Goal: Task Accomplishment & Management: Manage account settings

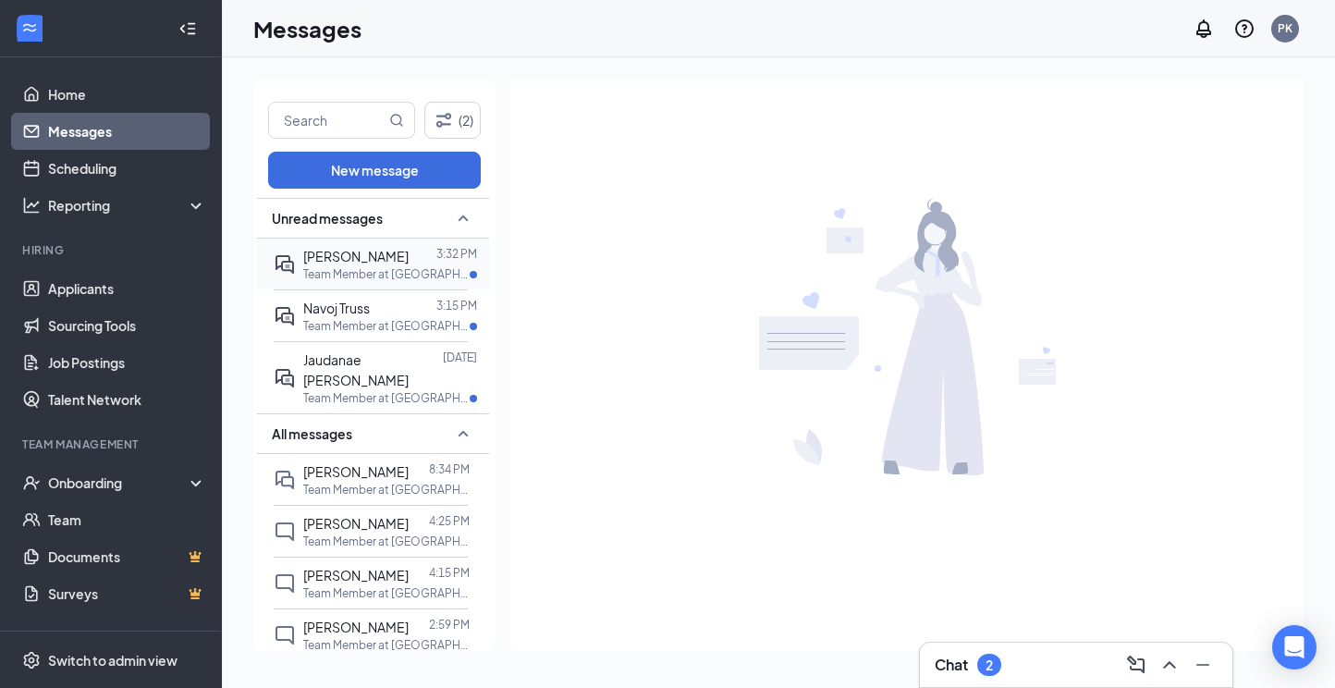
click at [418, 273] on p "Team Member at [GEOGRAPHIC_DATA]" at bounding box center [386, 274] width 166 height 16
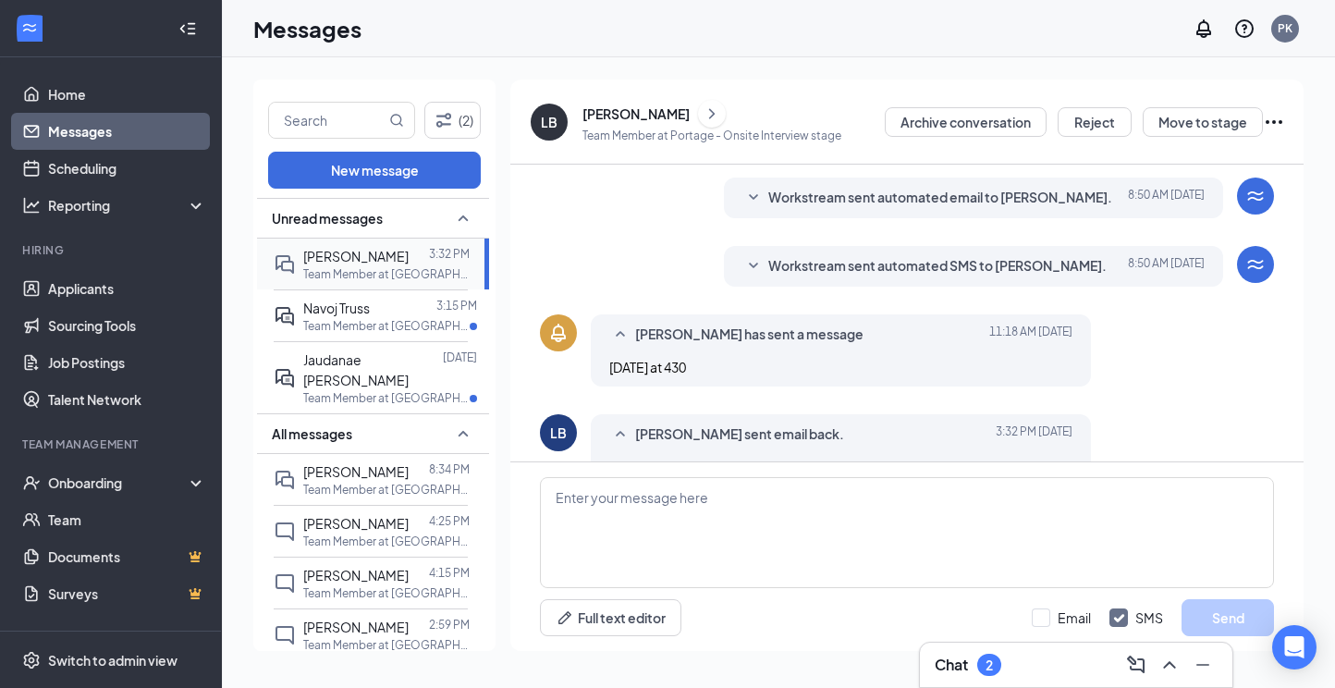
scroll to position [276, 0]
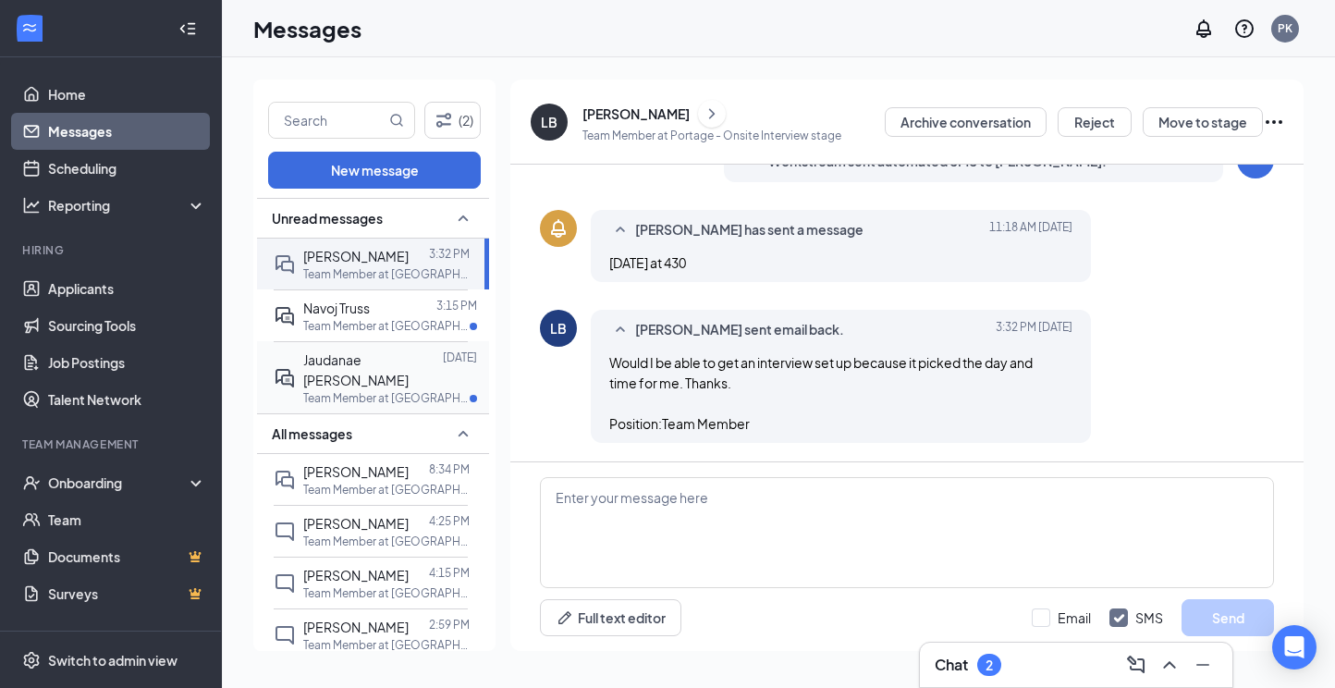
click at [413, 390] on p "Team Member at [GEOGRAPHIC_DATA]" at bounding box center [386, 398] width 166 height 16
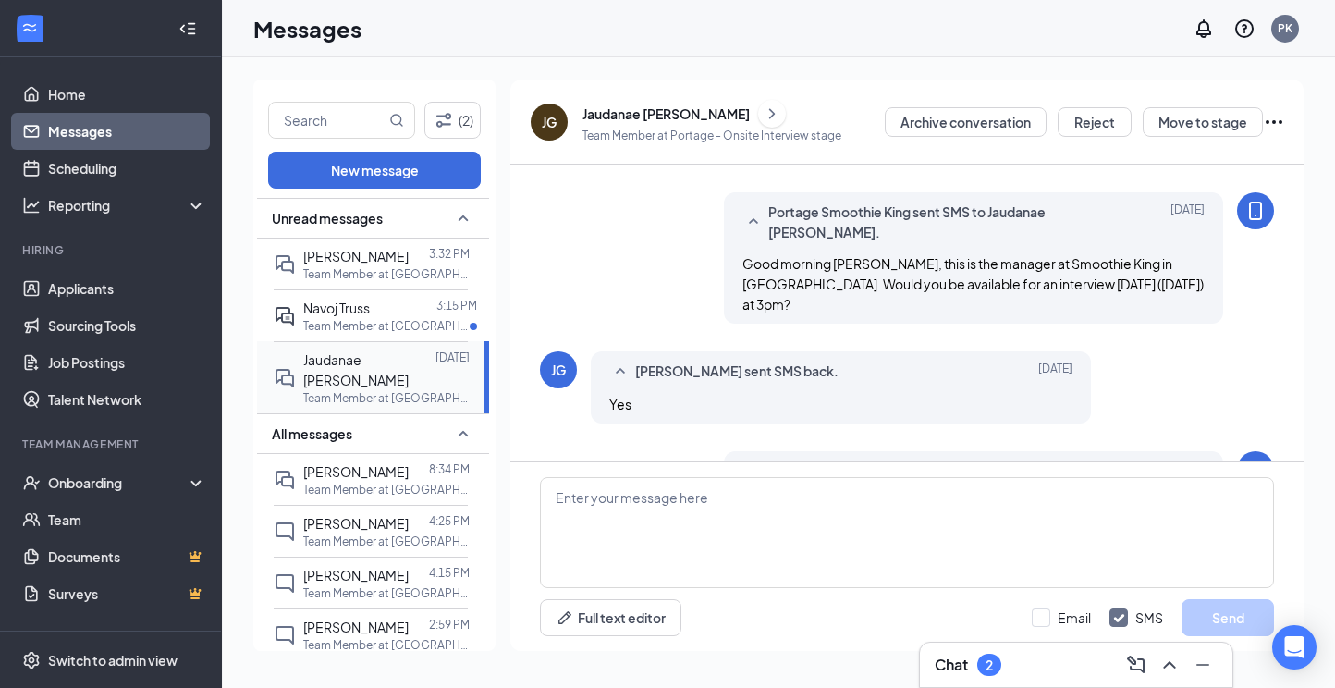
scroll to position [753, 0]
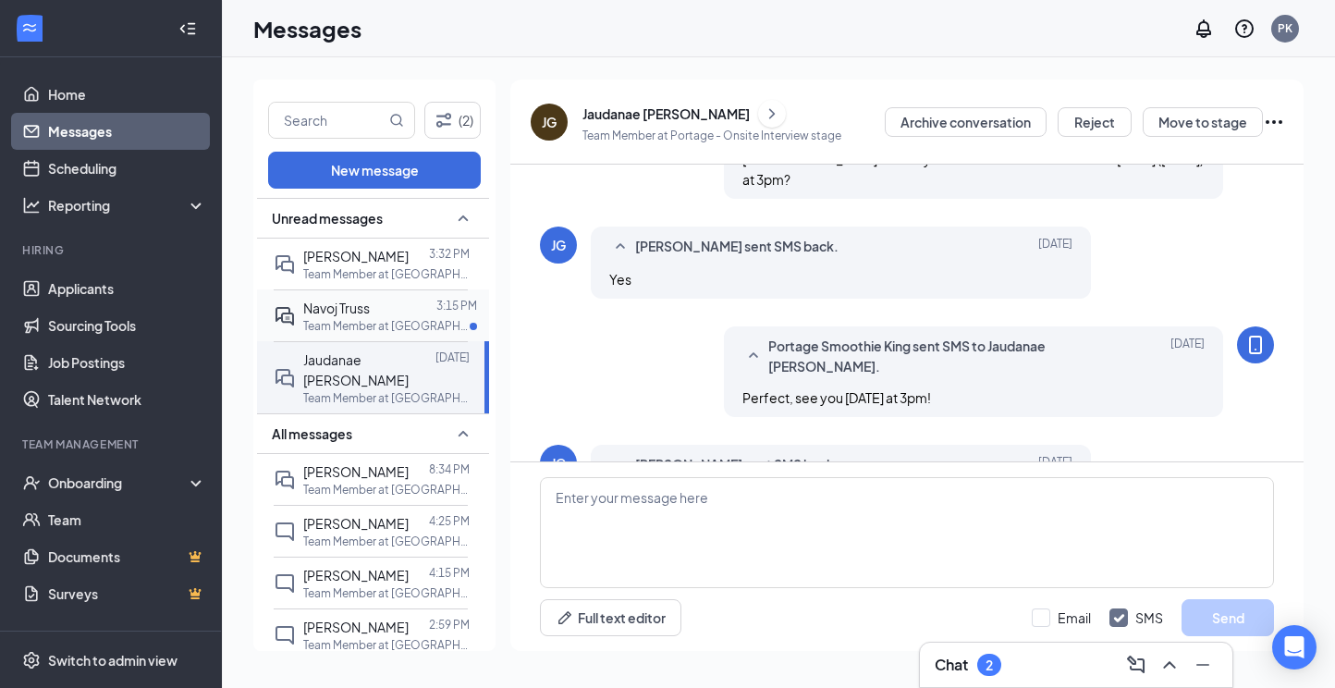
click at [386, 311] on div at bounding box center [403, 308] width 67 height 20
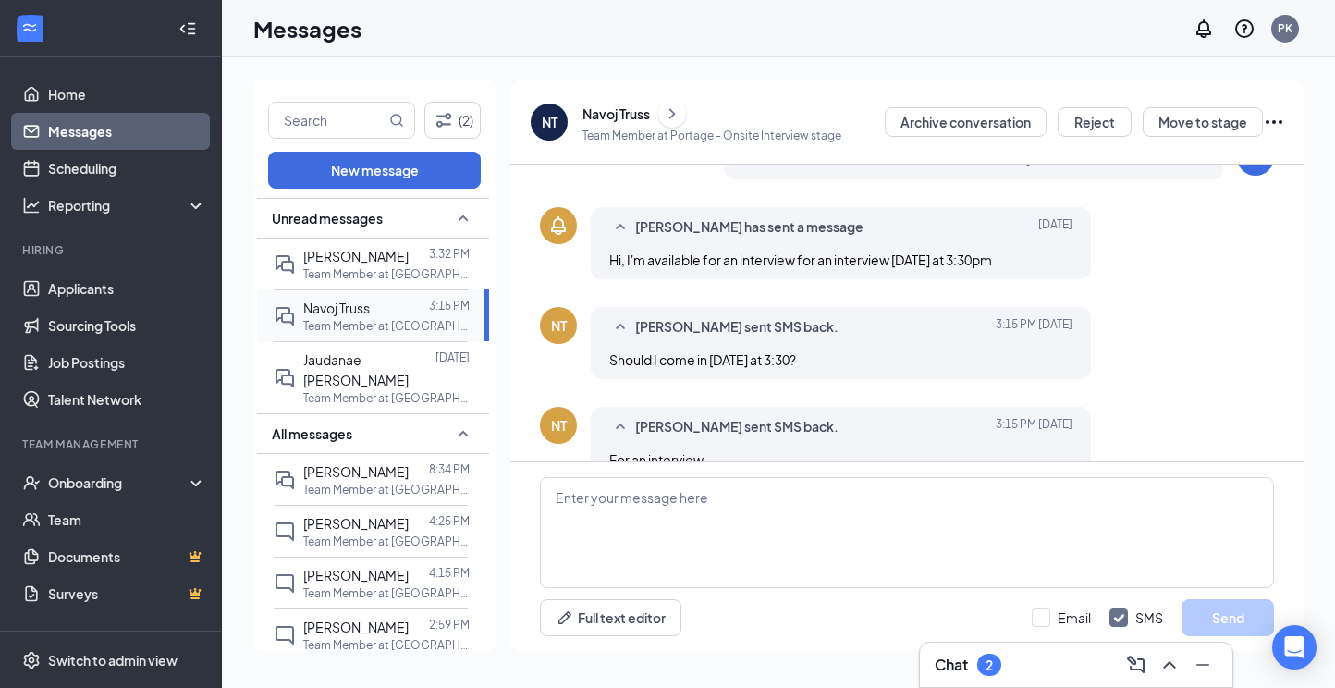
scroll to position [315, 0]
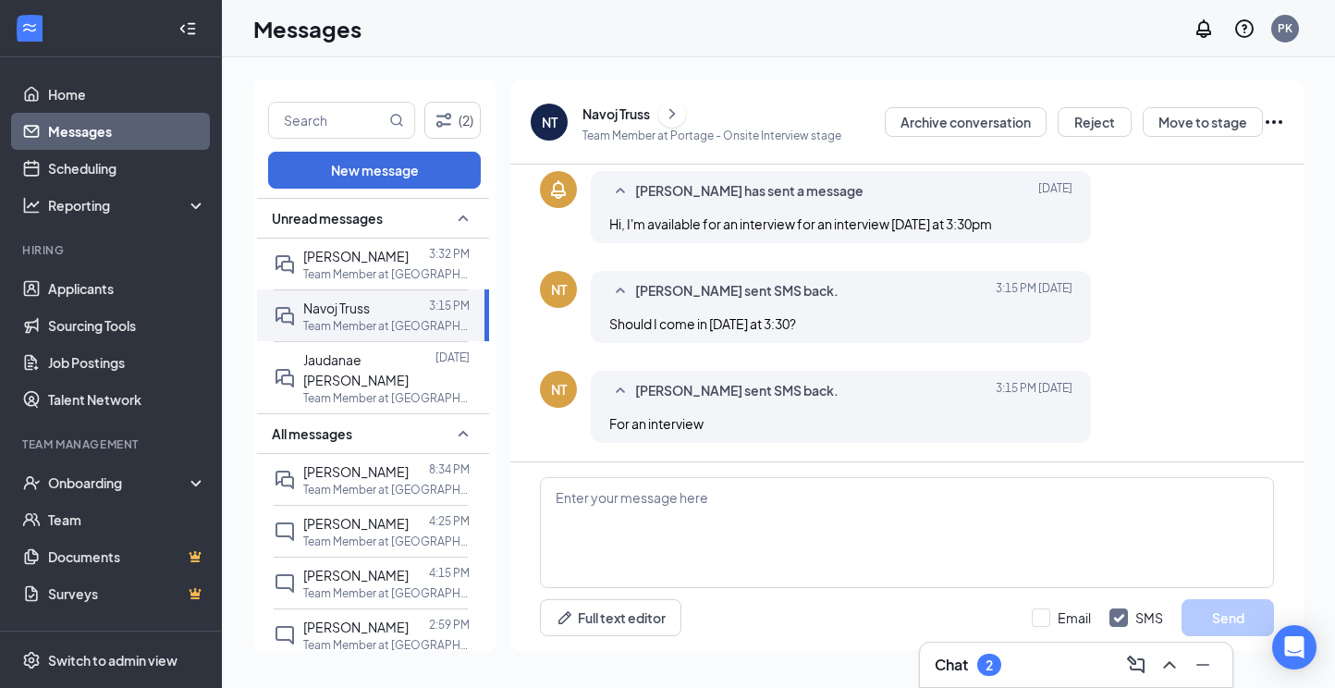
click at [614, 116] on div "Navoj Truss" at bounding box center [615, 113] width 67 height 18
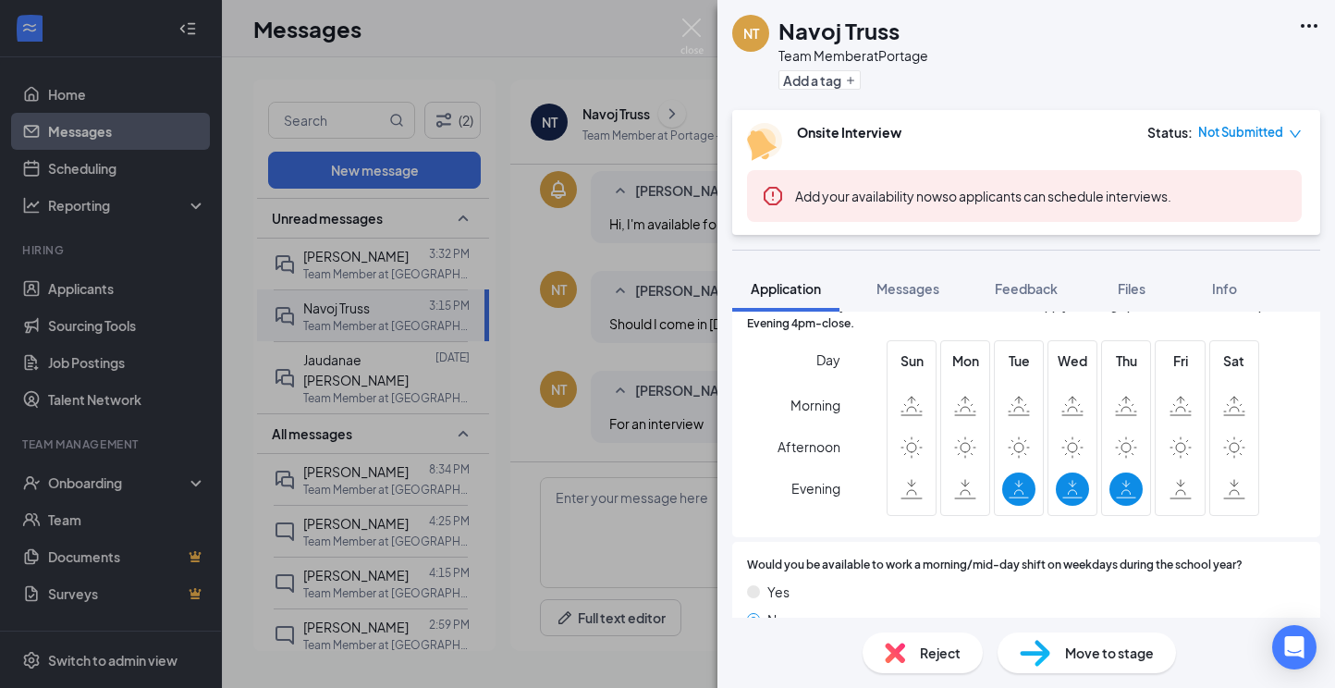
scroll to position [390, 0]
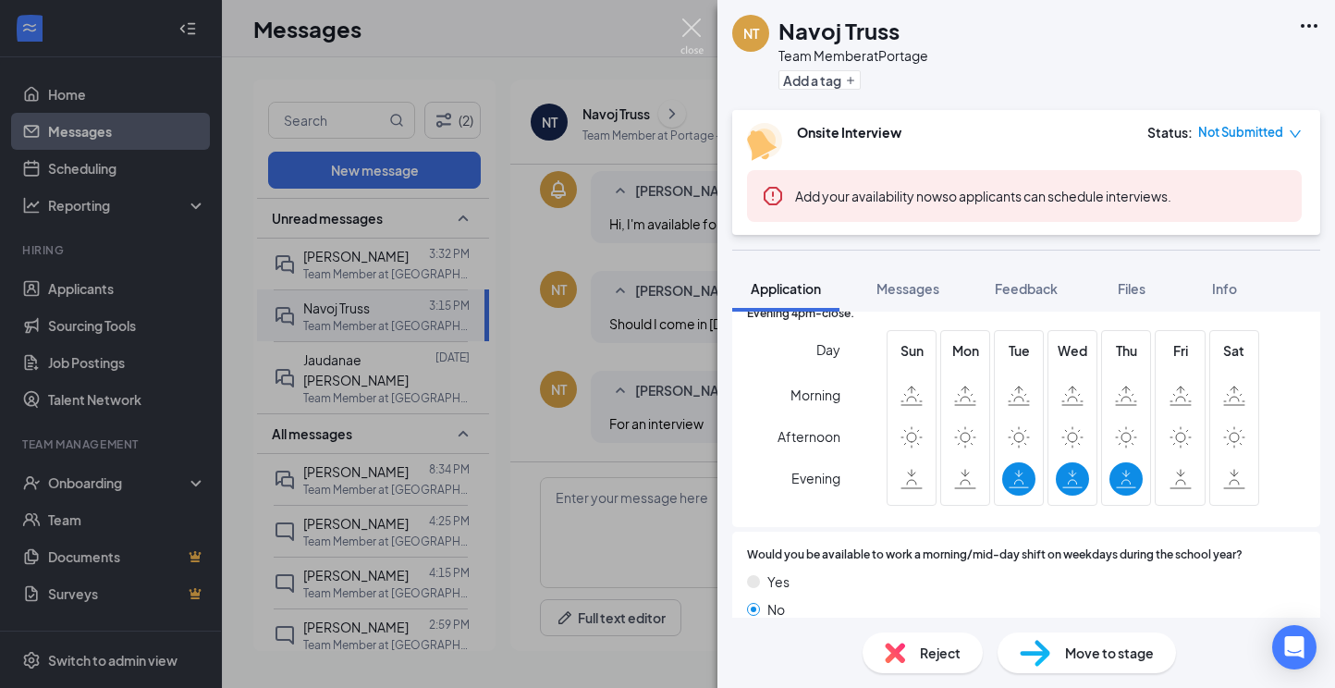
click at [692, 34] on img at bounding box center [691, 36] width 23 height 36
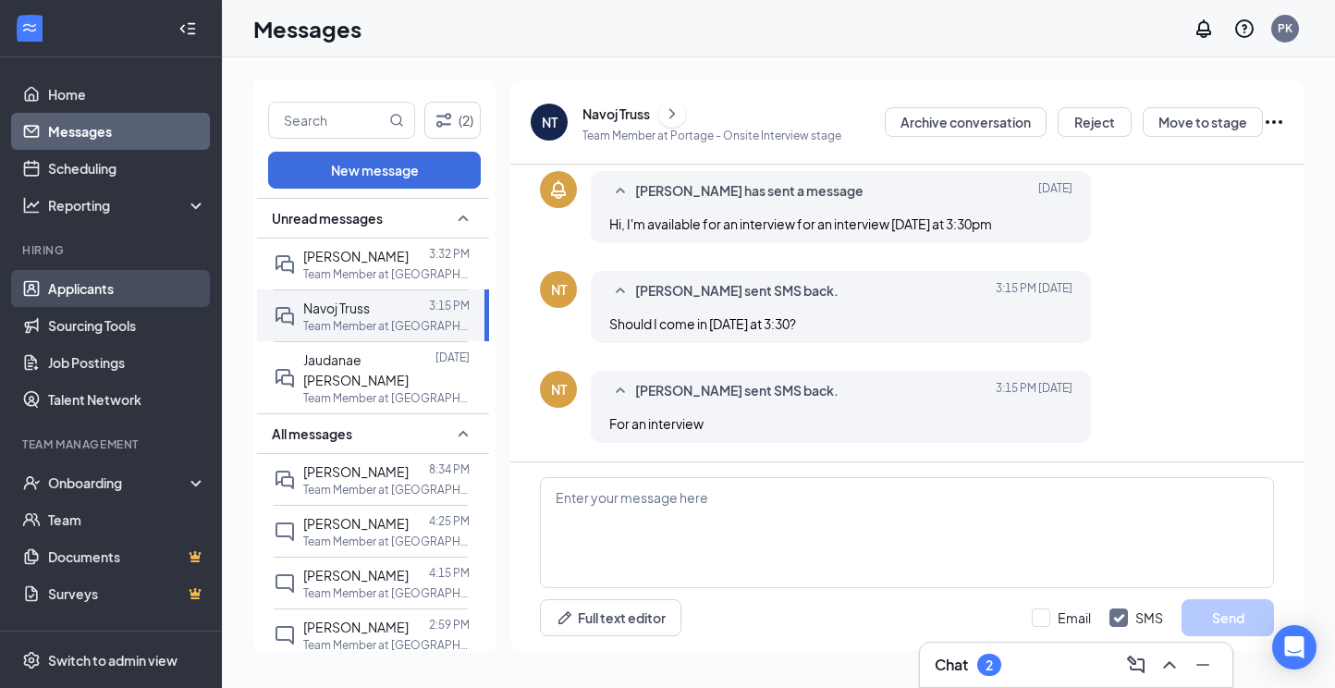
click at [133, 286] on link "Applicants" at bounding box center [127, 288] width 158 height 37
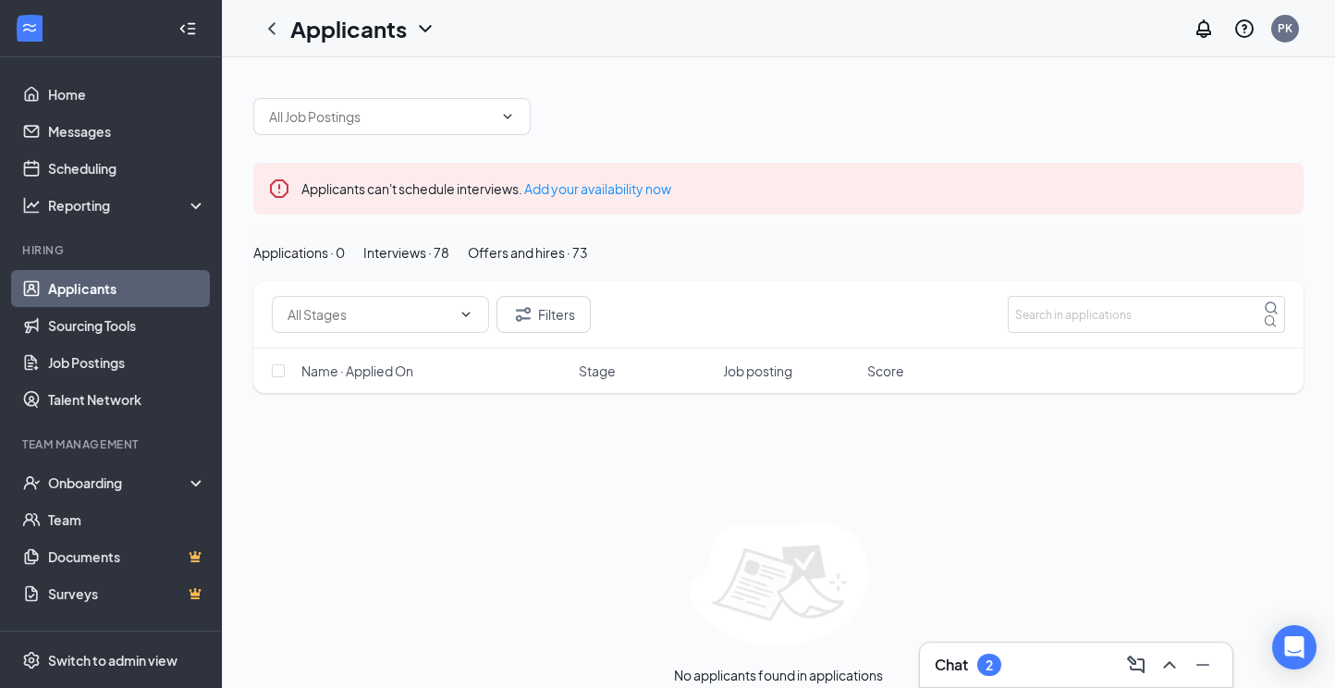
click at [449, 263] on div "Interviews · 78" at bounding box center [406, 252] width 86 height 20
click at [1041, 658] on div "Chat 2" at bounding box center [1075, 665] width 283 height 30
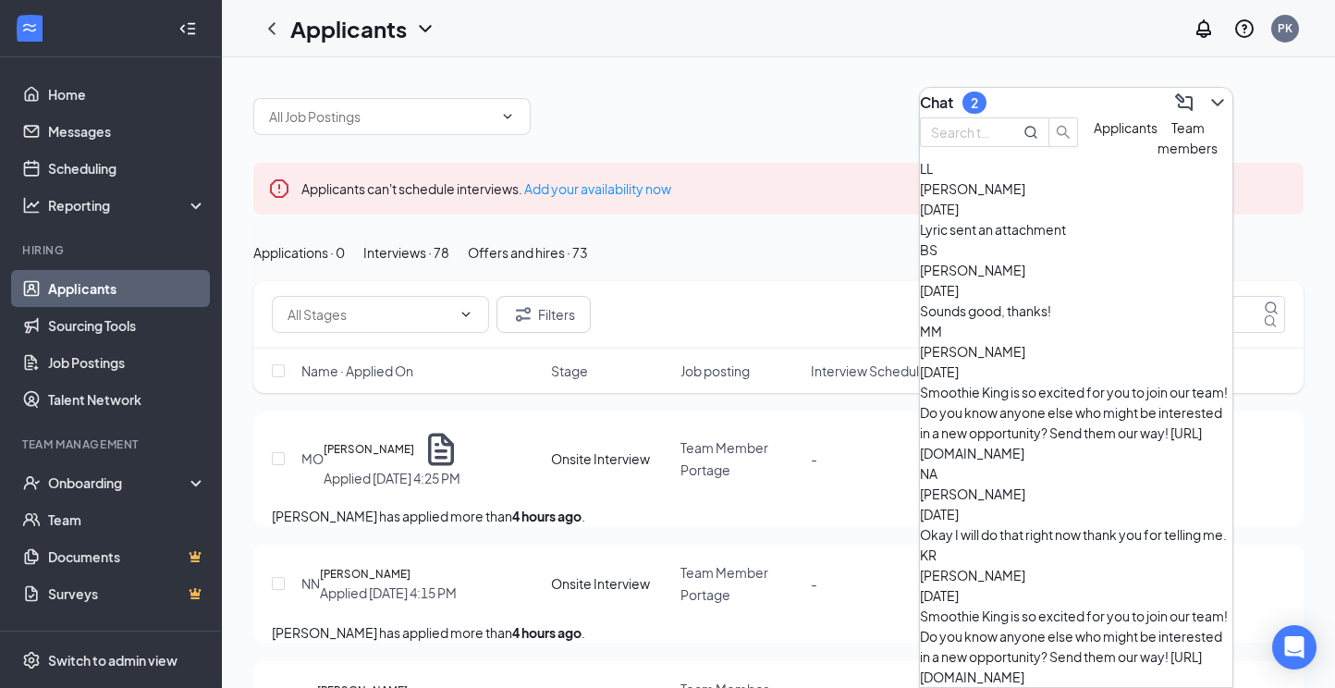
click at [1093, 158] on button "Applicants" at bounding box center [1125, 137] width 64 height 41
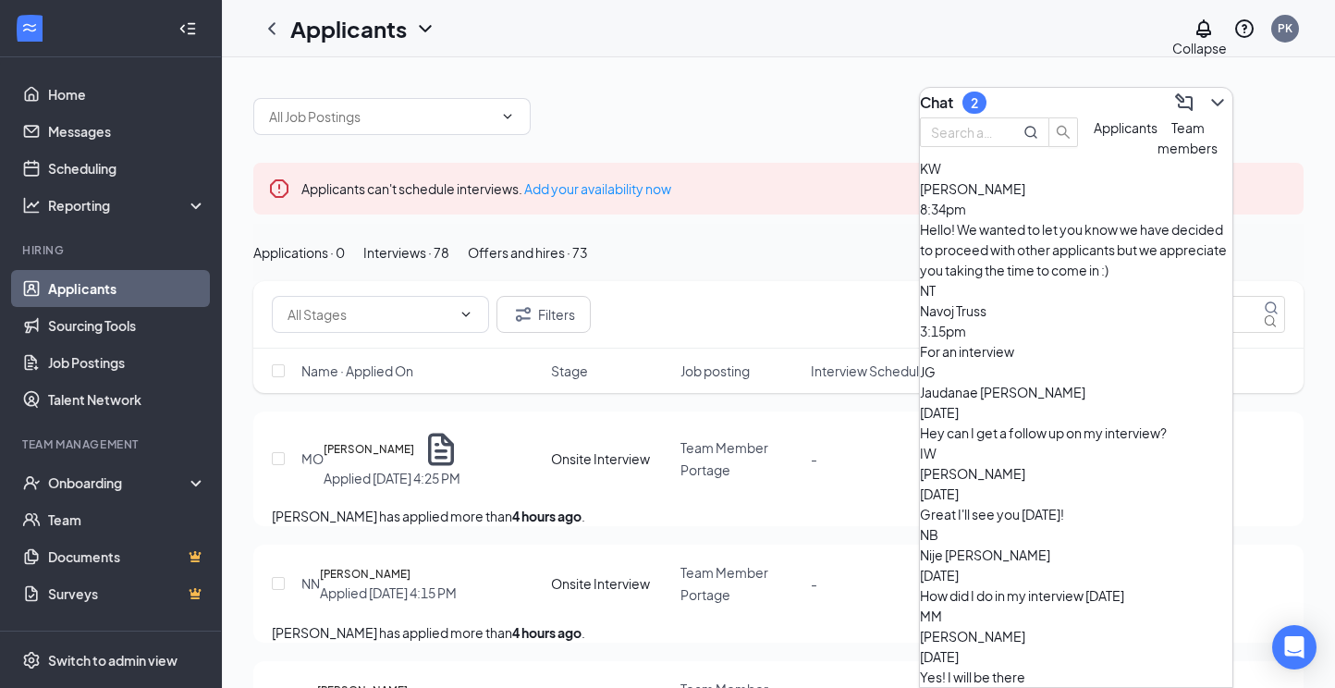
click at [1209, 94] on icon "ChevronDown" at bounding box center [1217, 103] width 22 height 22
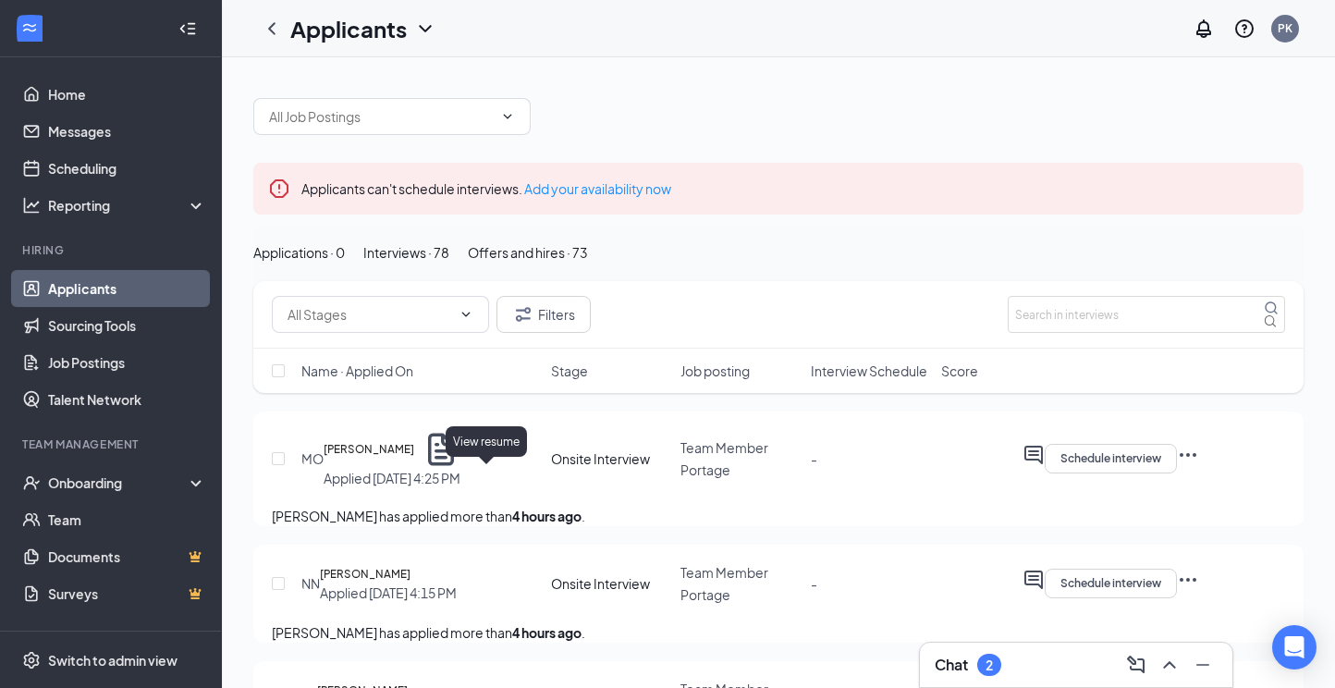
click at [495, 468] on div "MO [PERSON_NAME] Applied [DATE] 4:25 PM" at bounding box center [420, 458] width 238 height 57
click at [460, 469] on div "[PERSON_NAME]" at bounding box center [392, 449] width 137 height 39
click at [460, 469] on icon "Document" at bounding box center [440, 449] width 39 height 39
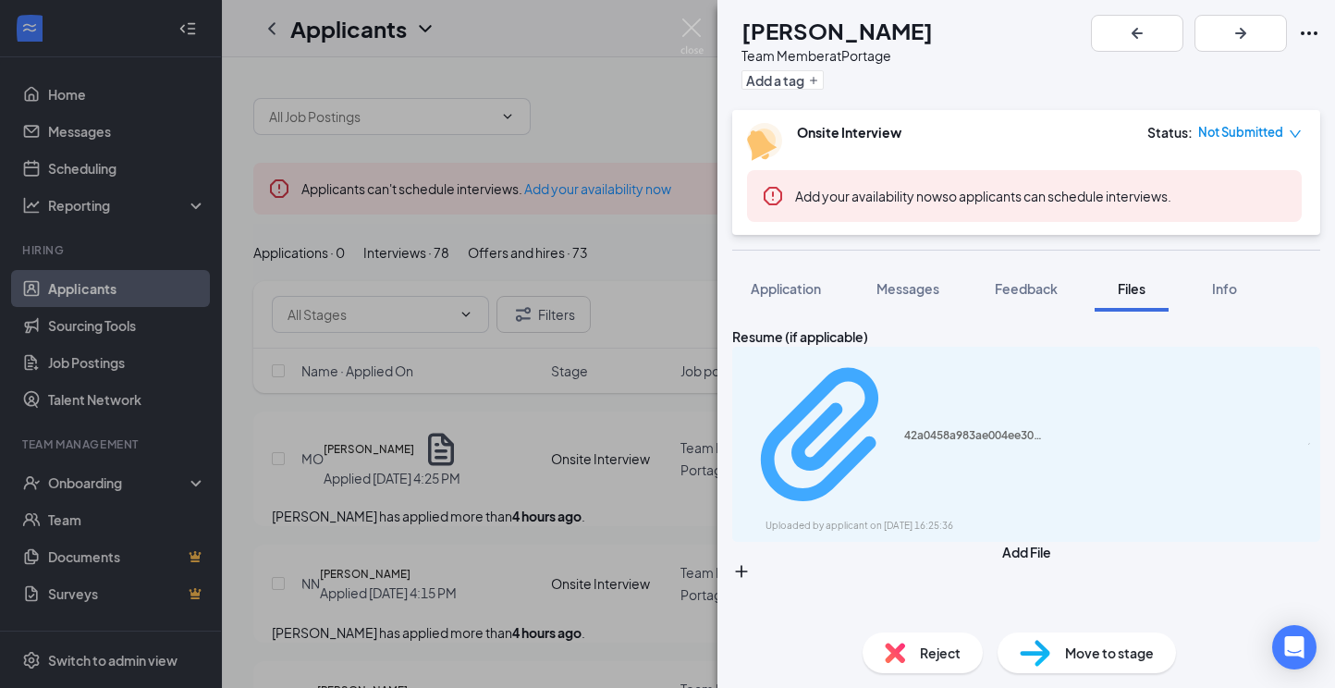
click at [925, 428] on div "42a0458a983ae004ee30ef45e55647c5.pdf" at bounding box center [973, 435] width 139 height 15
click at [809, 280] on span "Application" at bounding box center [786, 288] width 70 height 17
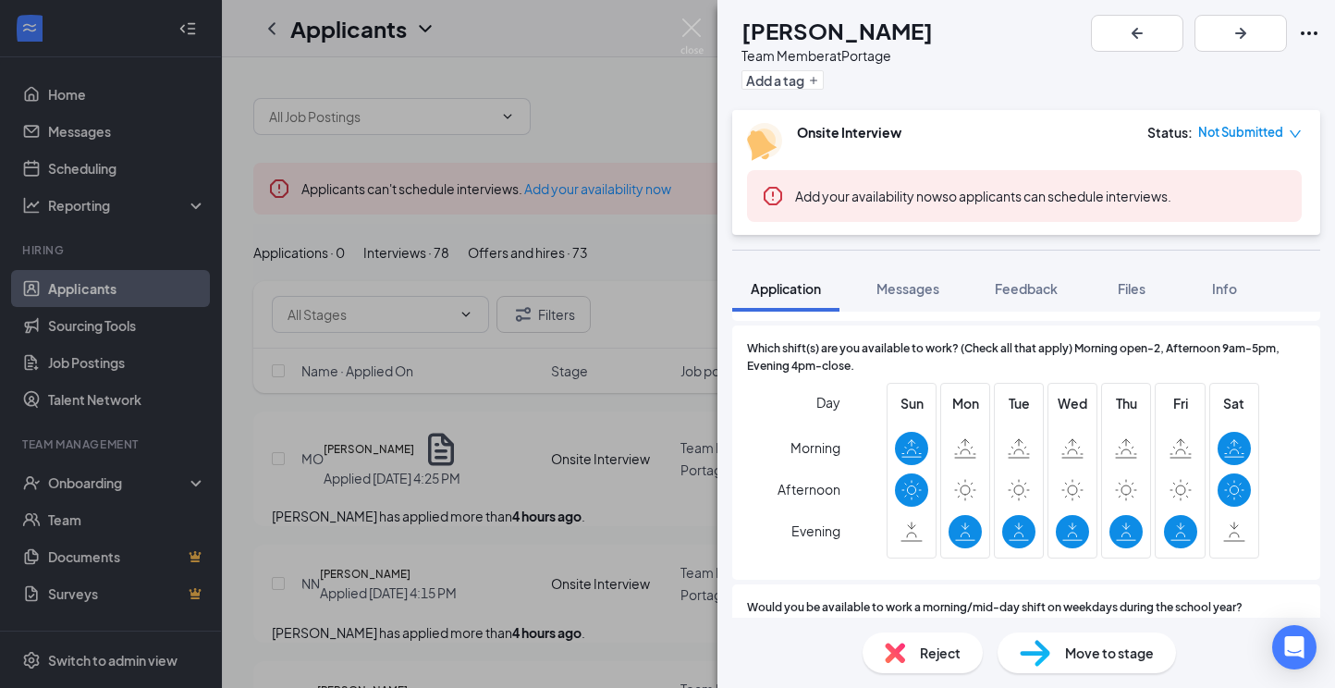
scroll to position [362, 0]
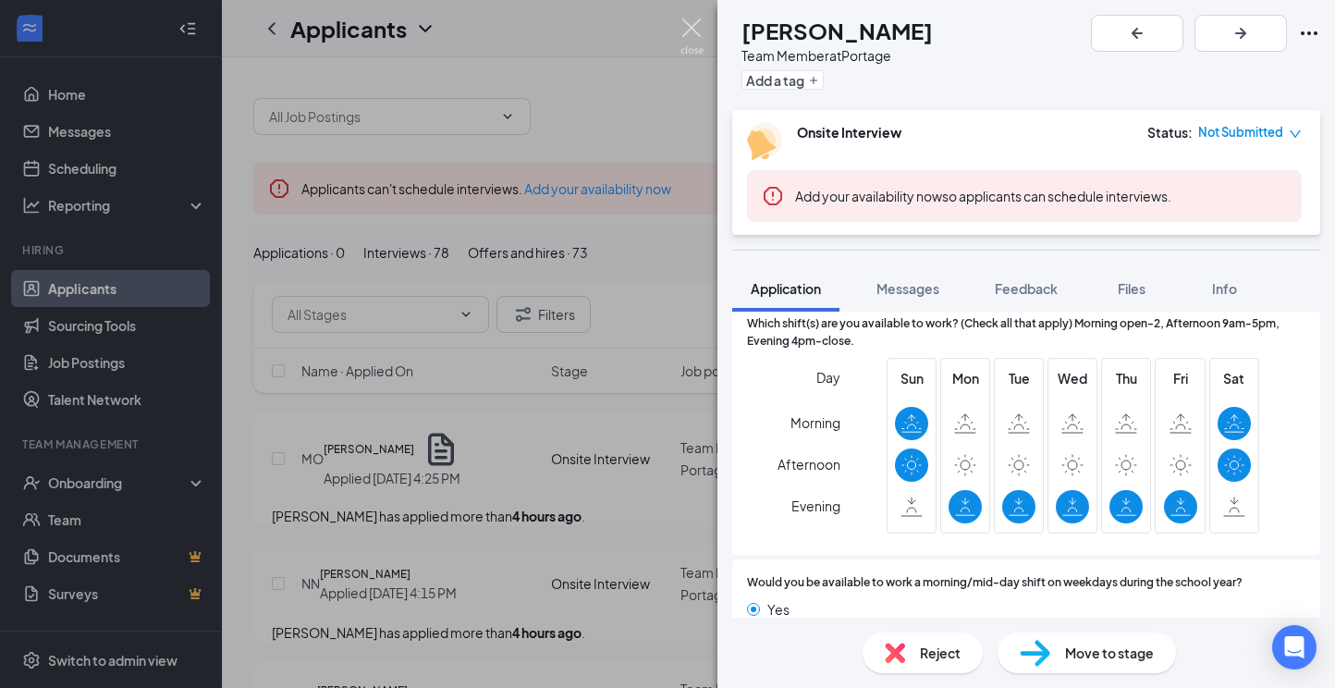
click at [696, 30] on img at bounding box center [691, 36] width 23 height 36
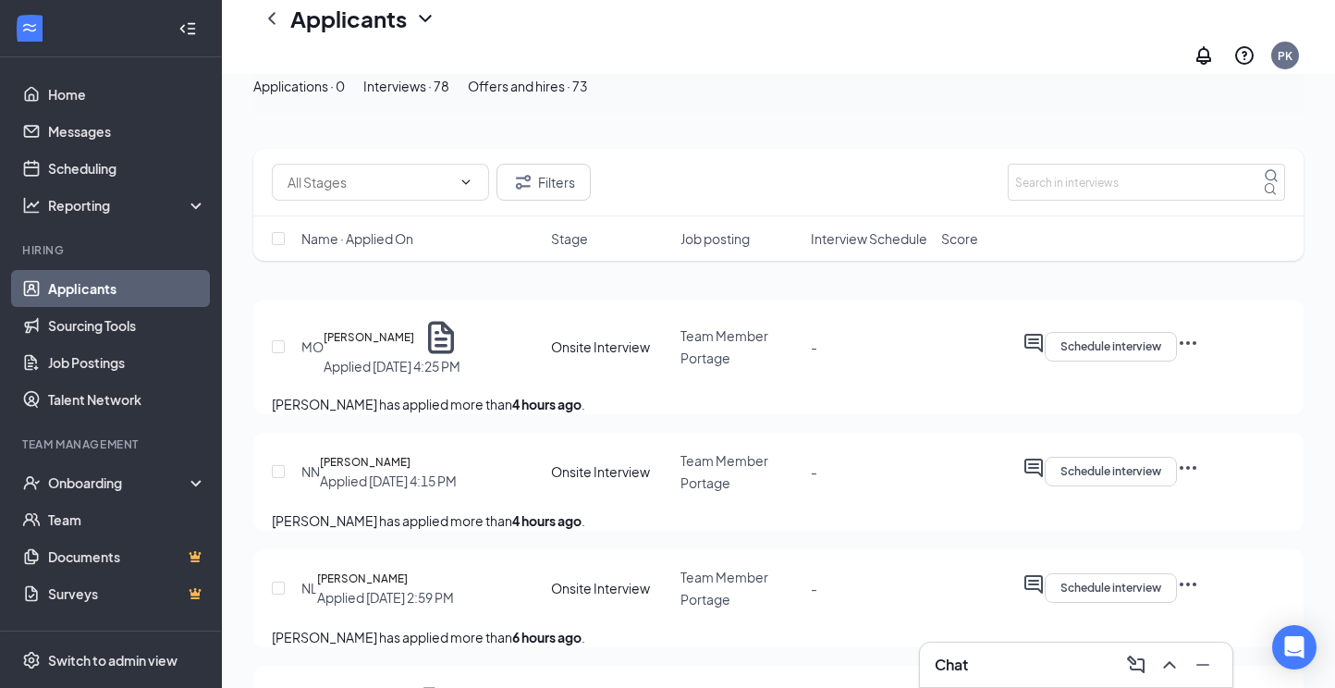
scroll to position [188, 0]
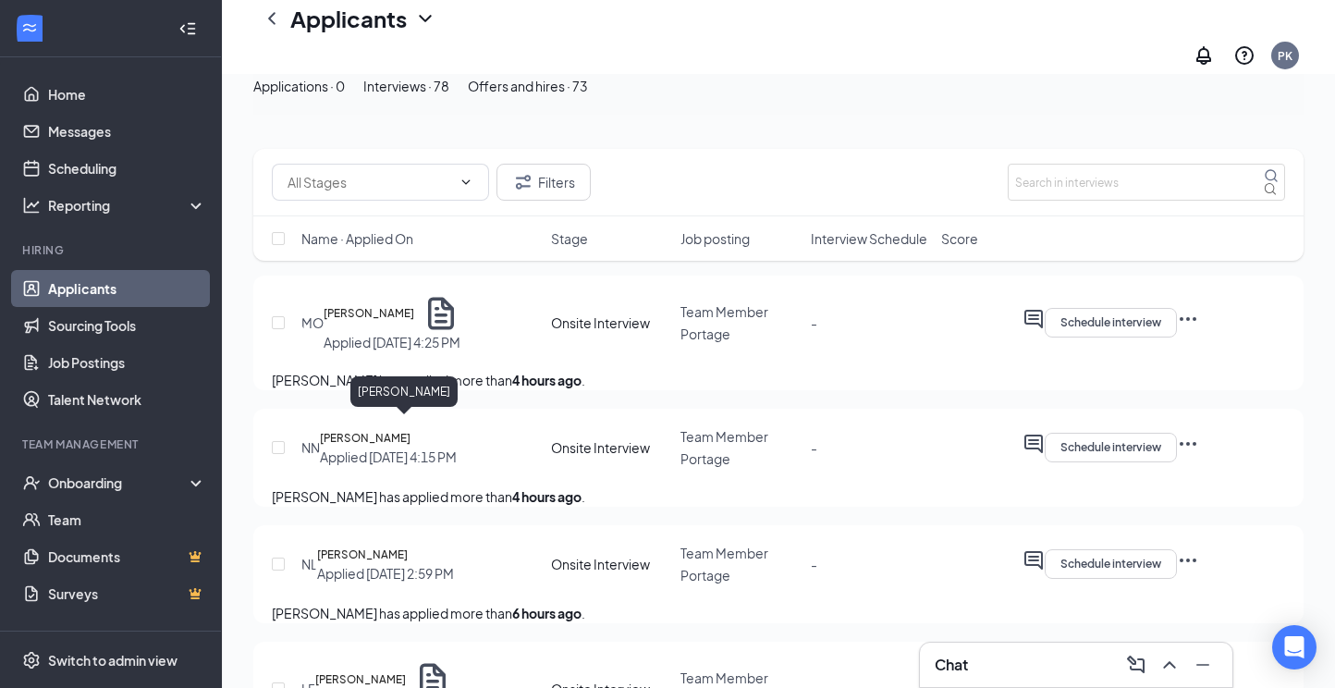
click at [410, 432] on h5 "[PERSON_NAME]" at bounding box center [365, 438] width 91 height 18
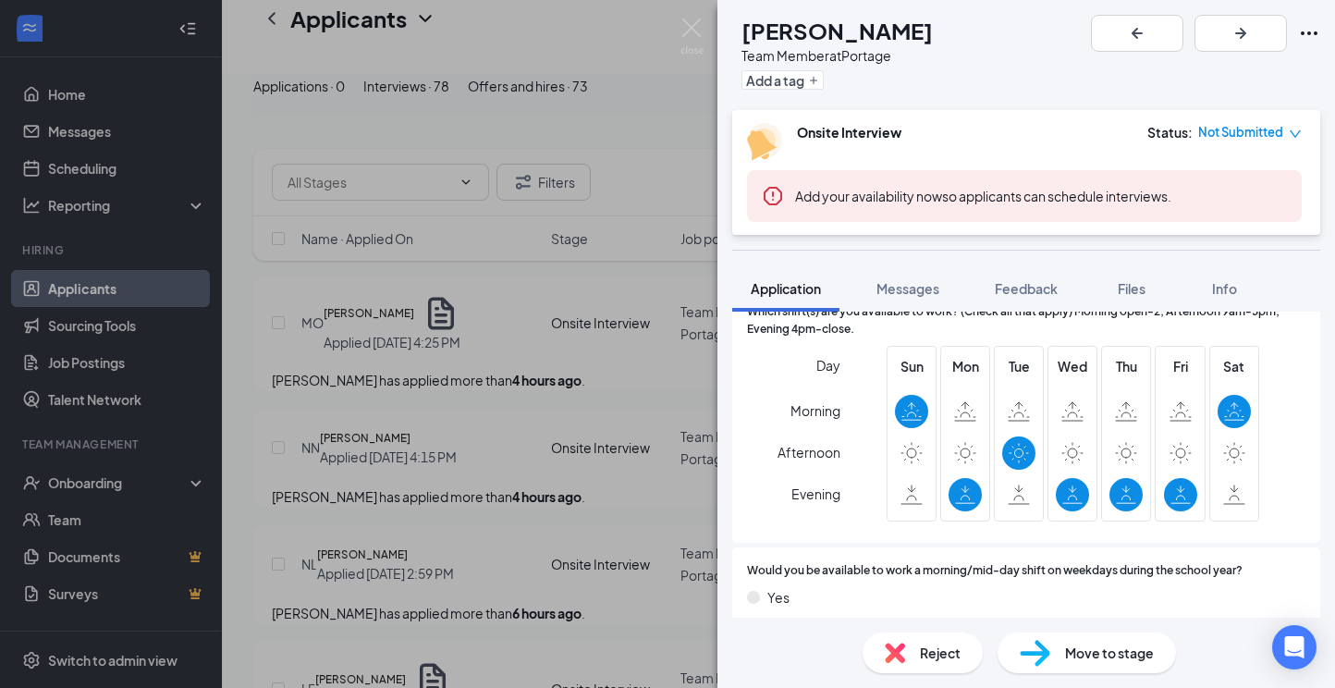
scroll to position [456, 0]
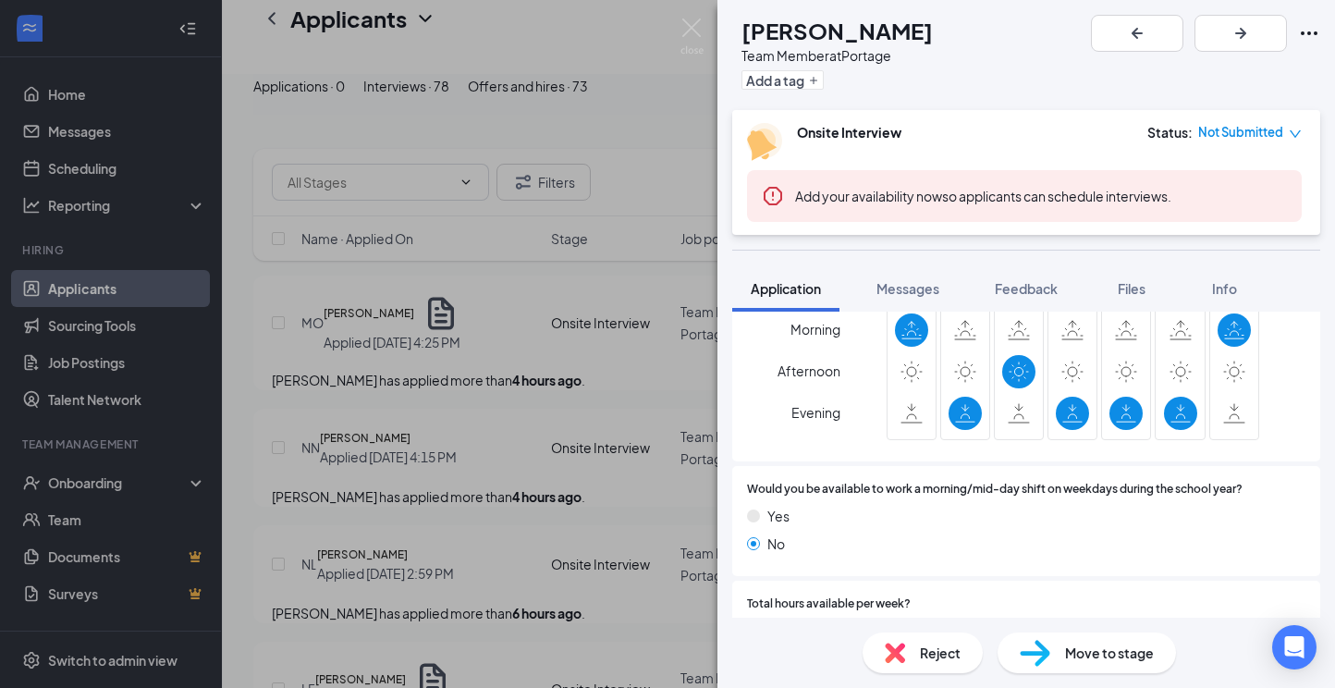
click at [697, 35] on img at bounding box center [691, 36] width 23 height 36
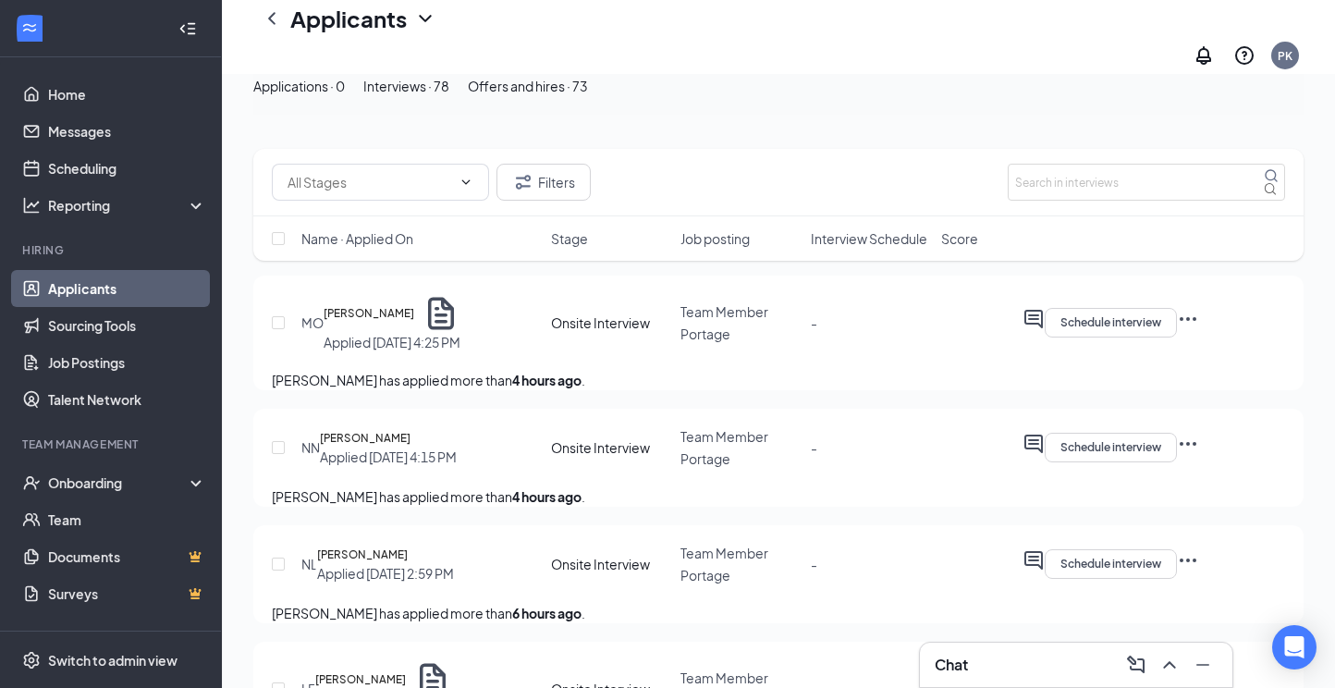
click at [398, 564] on h5 "[PERSON_NAME]" at bounding box center [362, 554] width 91 height 18
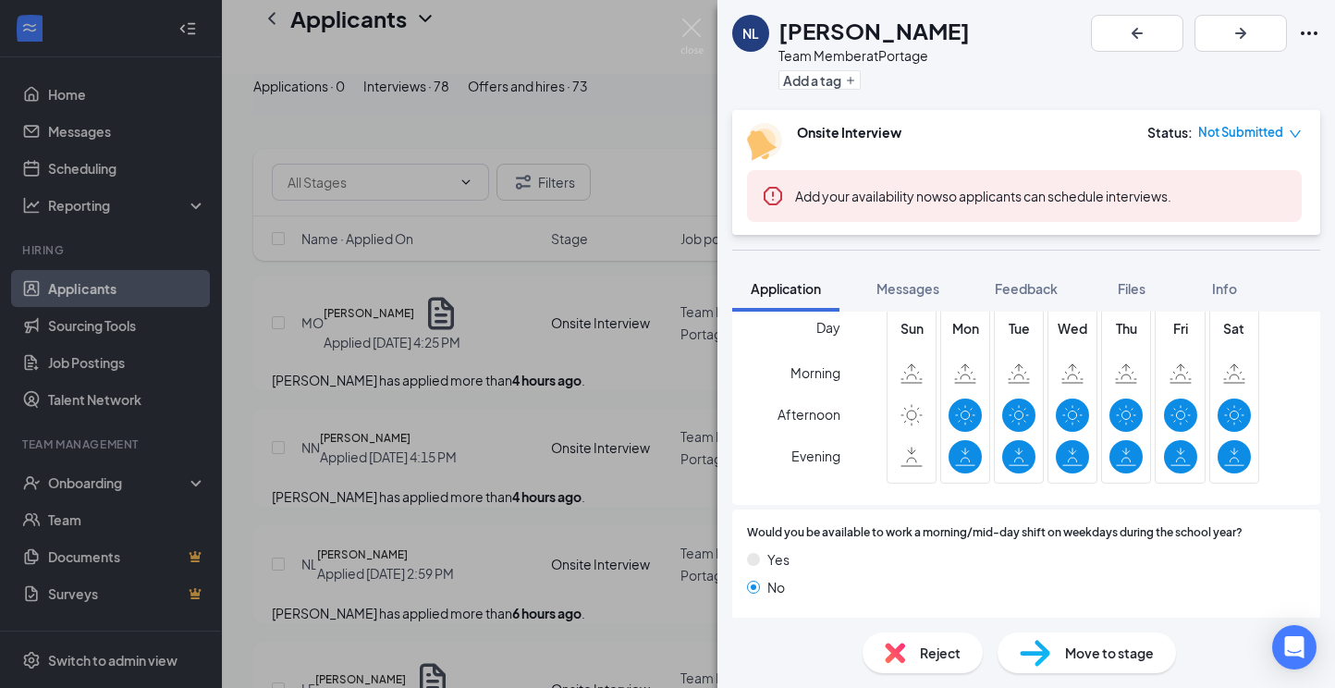
scroll to position [446, 0]
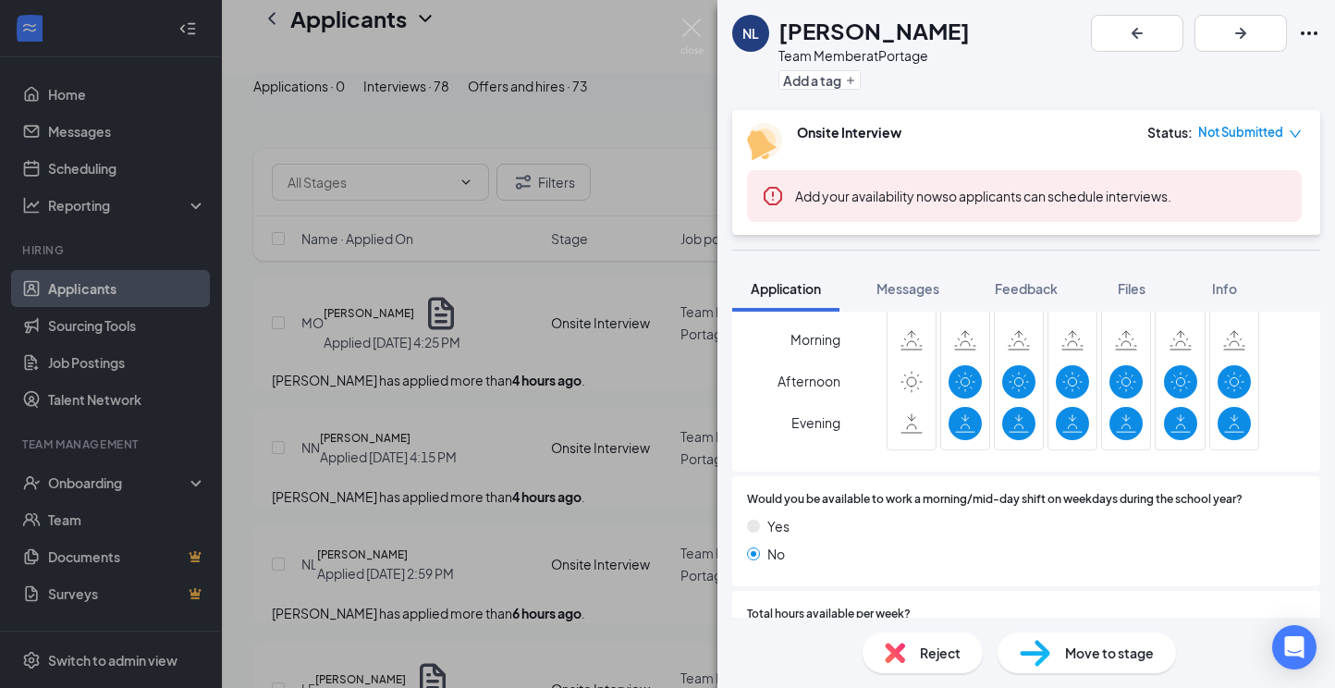
click at [688, 29] on img at bounding box center [691, 36] width 23 height 36
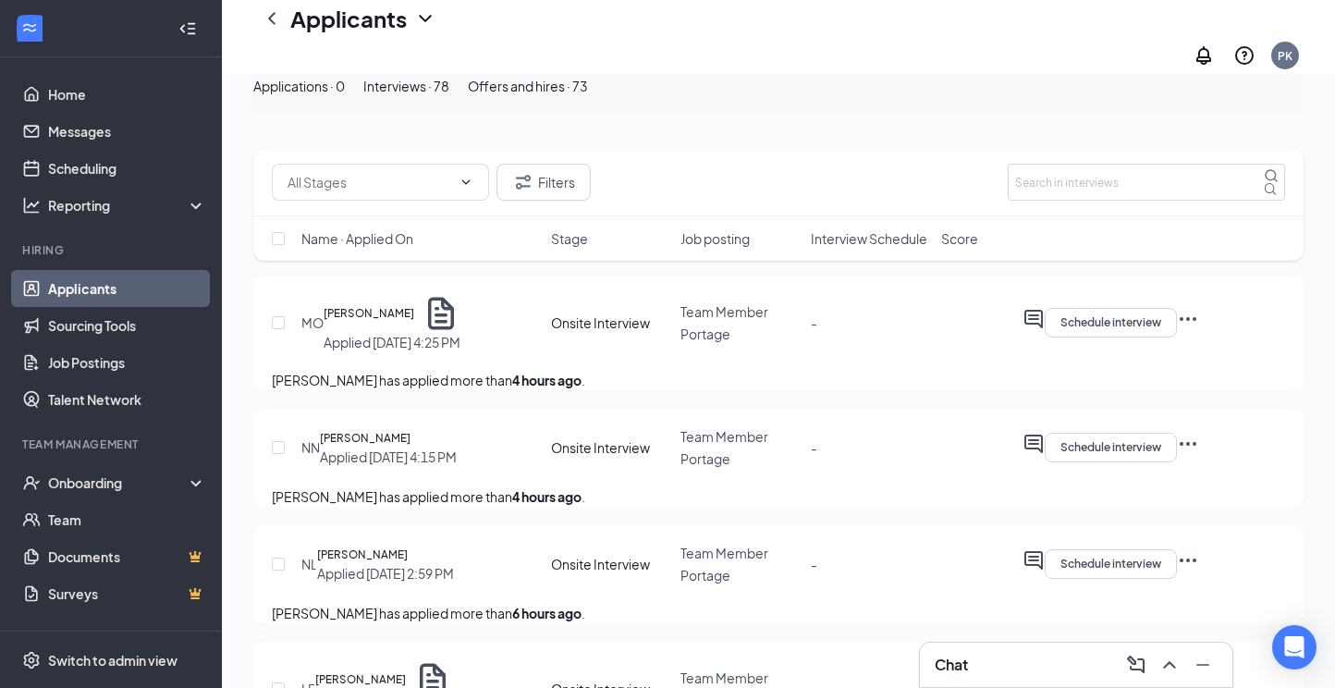
scroll to position [427, 0]
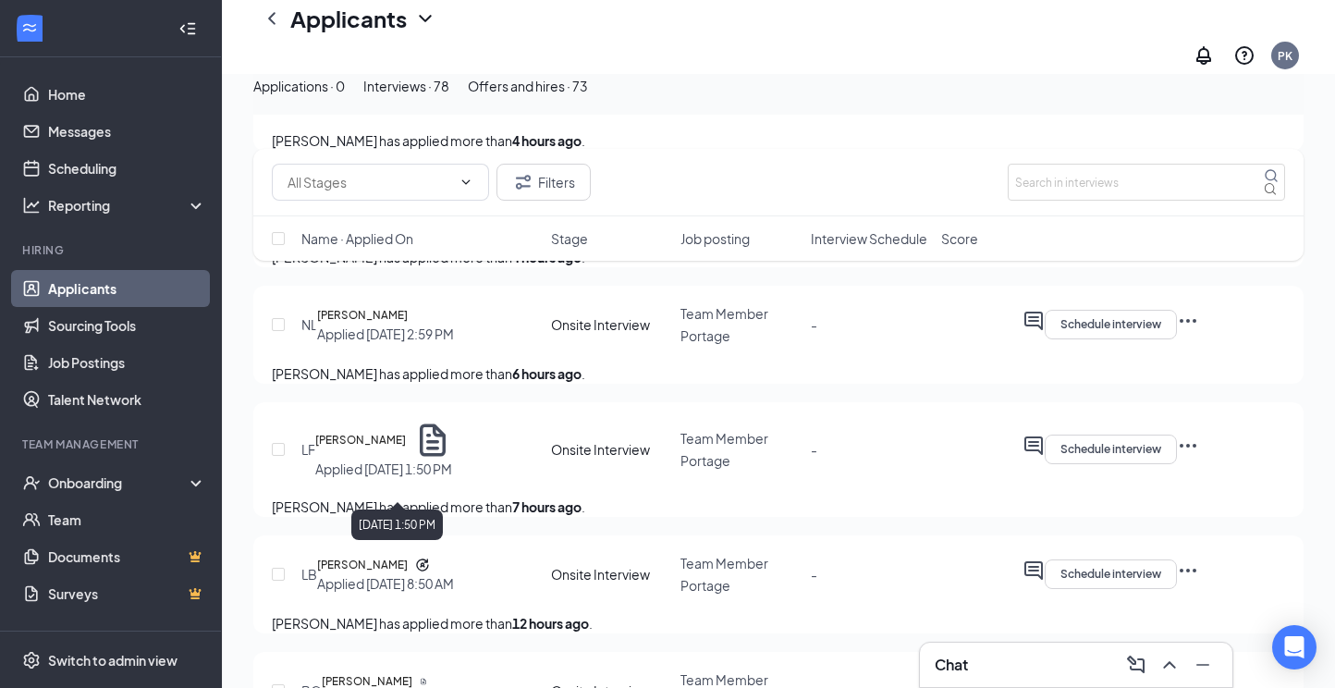
click at [406, 449] on h5 "[PERSON_NAME]" at bounding box center [360, 440] width 91 height 18
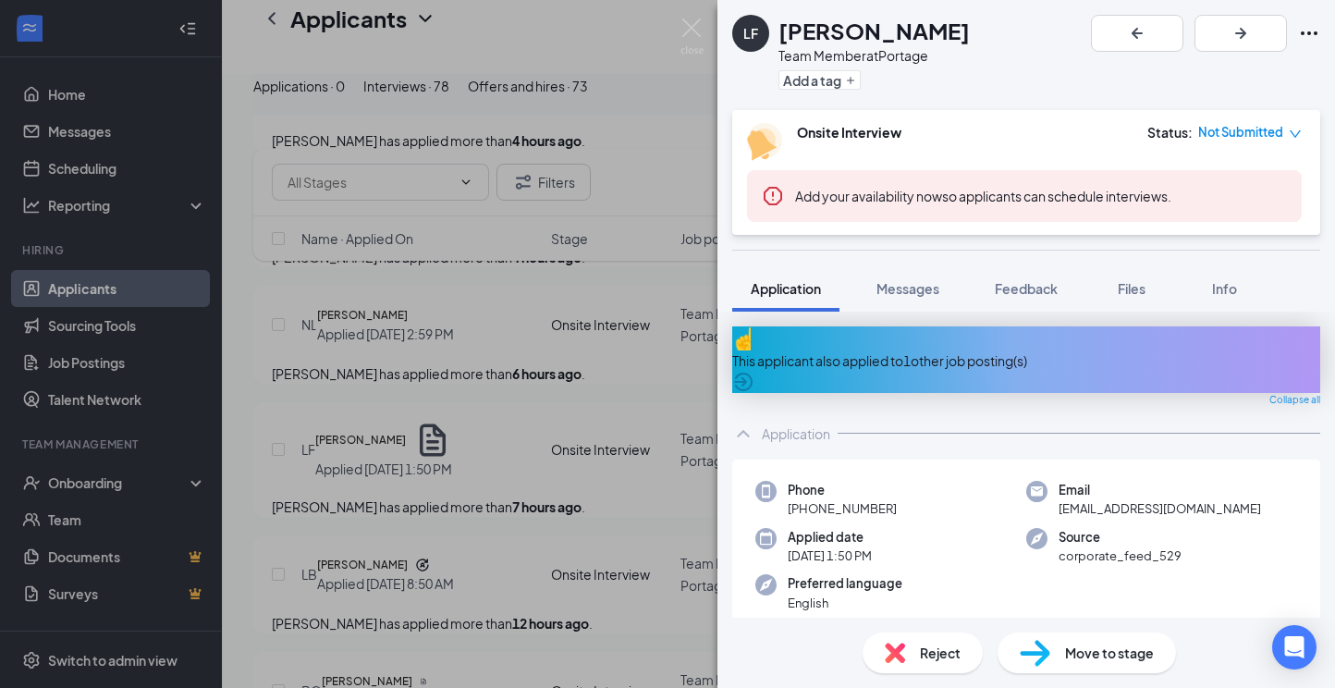
click at [962, 350] on div "This applicant also applied to 1 other job posting(s)" at bounding box center [1026, 360] width 588 height 20
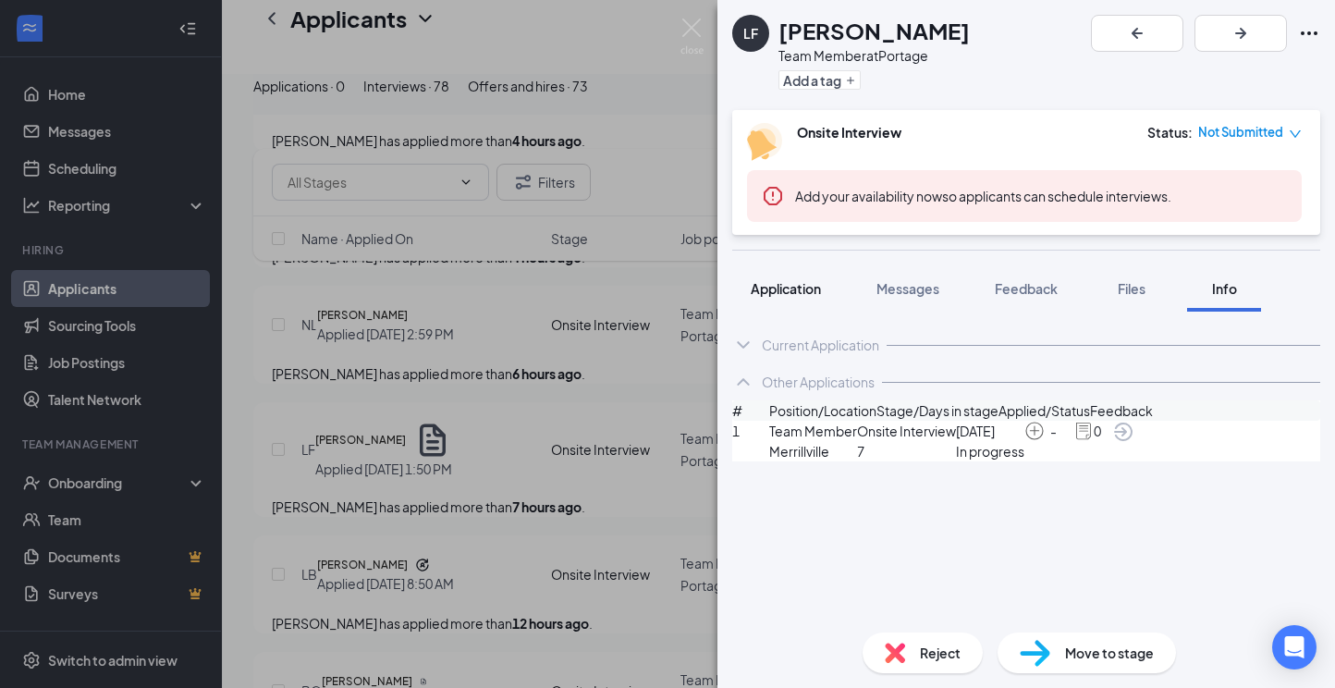
click at [798, 292] on span "Application" at bounding box center [786, 288] width 70 height 17
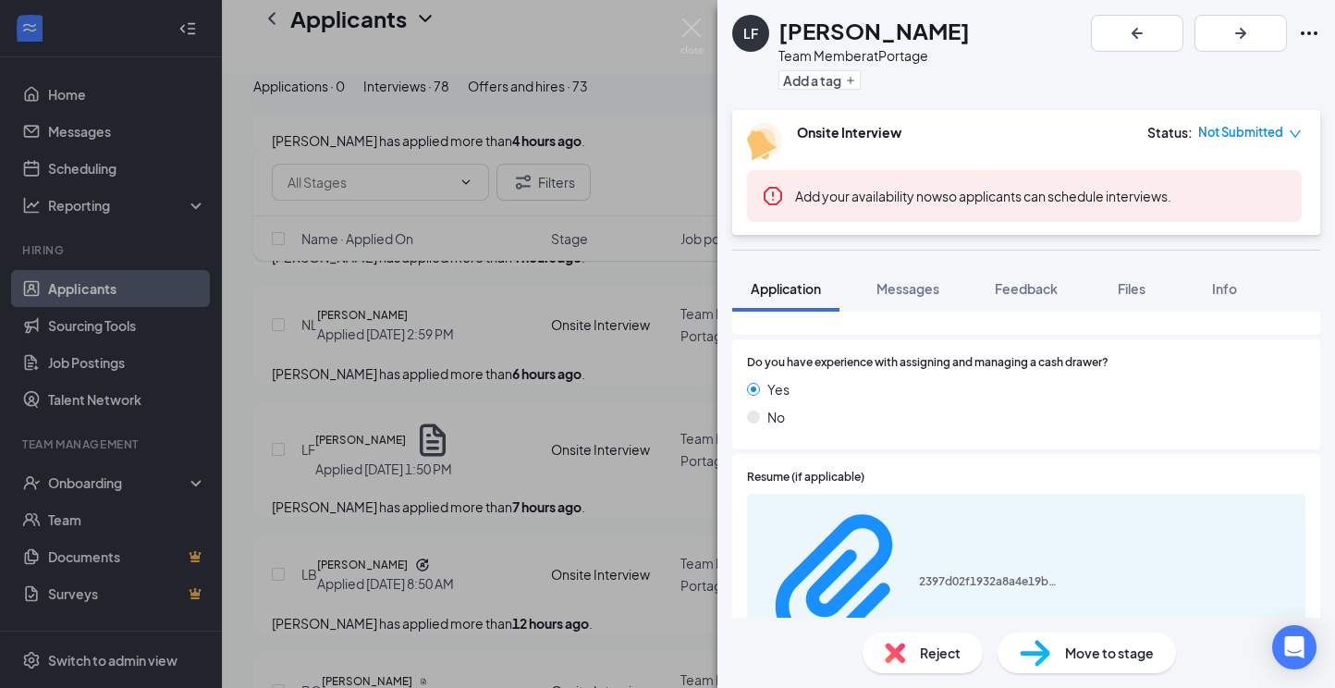
scroll to position [1295, 0]
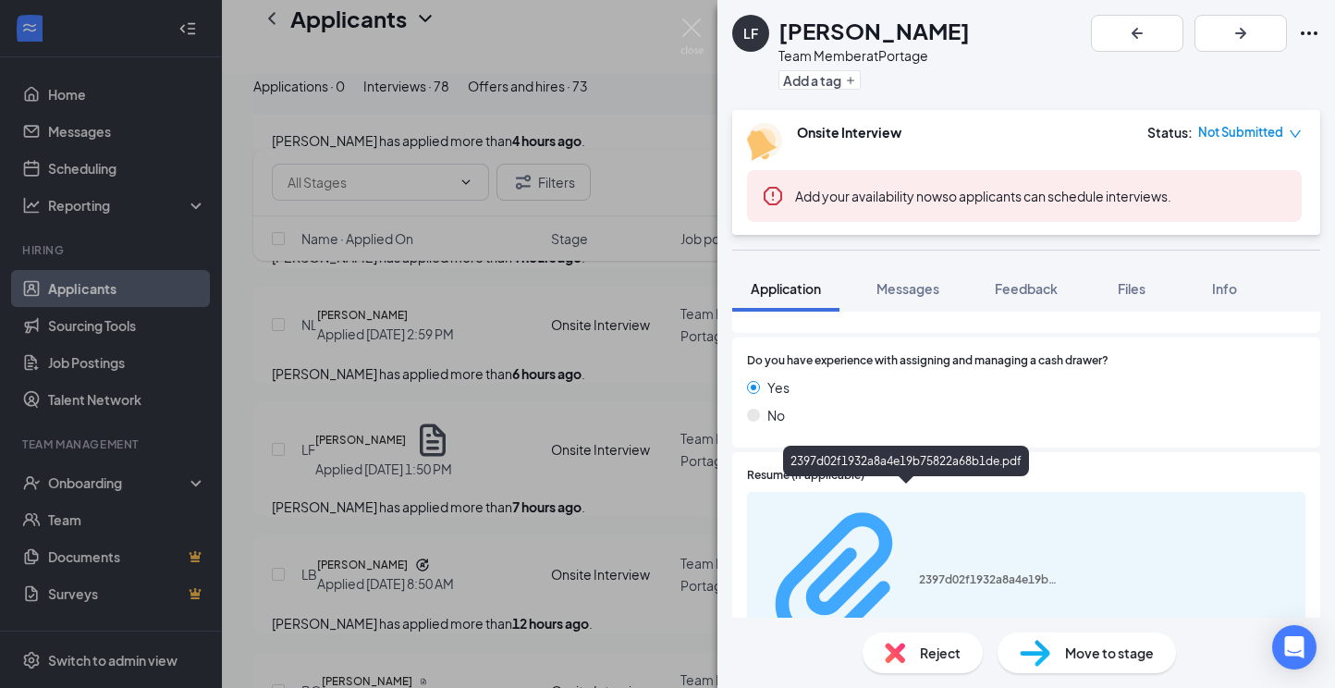
click at [919, 572] on div "2397d02f1932a8a4e19b75822a68b1de.pdf" at bounding box center [988, 579] width 139 height 15
click at [901, 280] on span "Messages" at bounding box center [907, 288] width 63 height 17
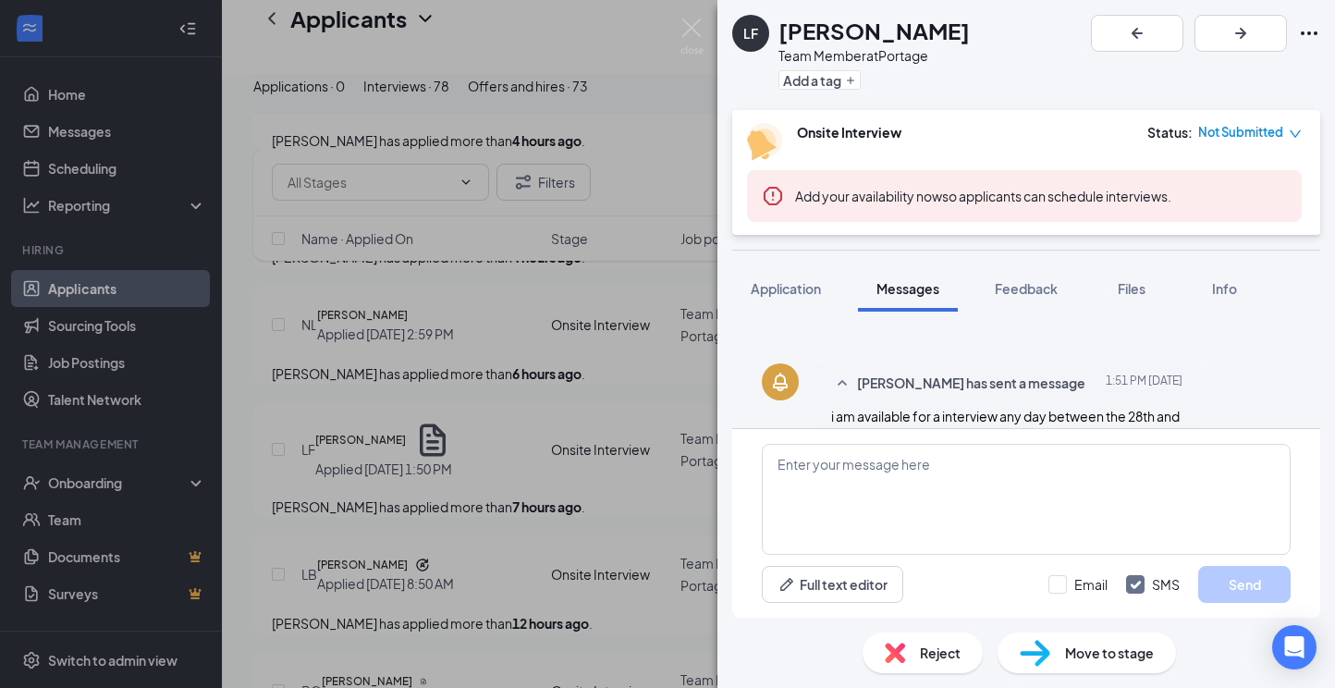
scroll to position [386, 0]
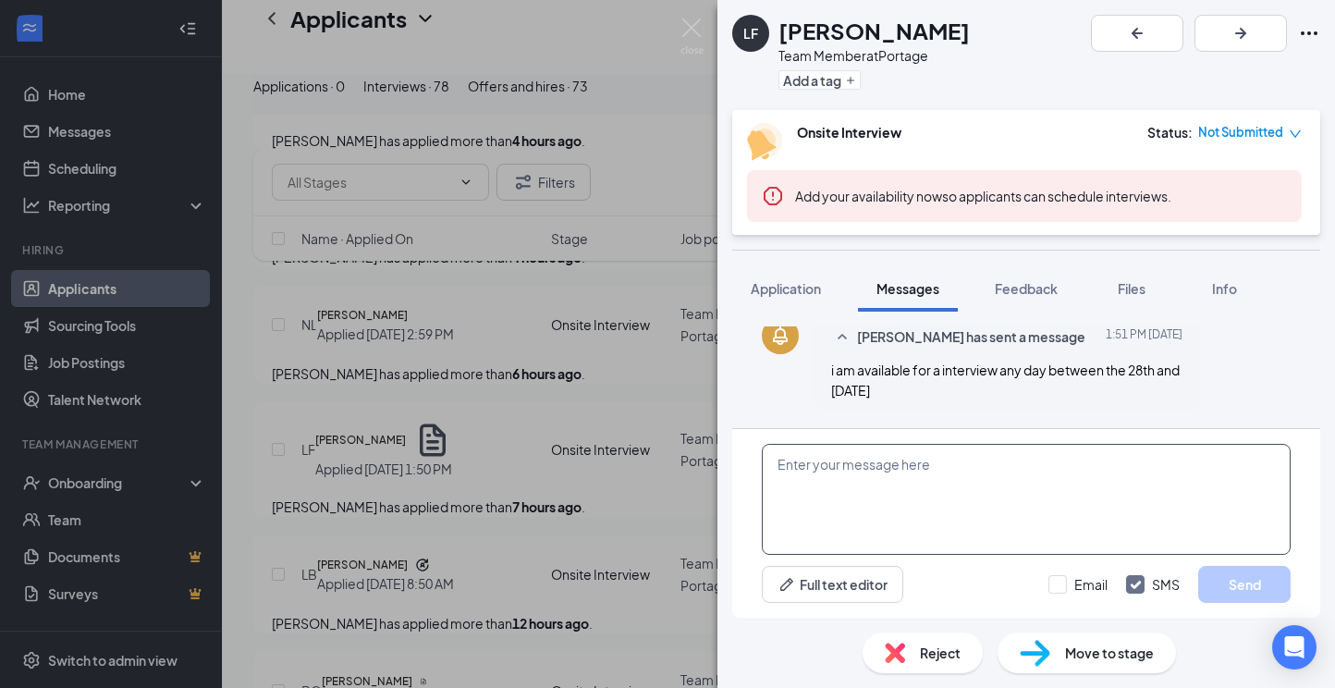
click at [885, 483] on textarea at bounding box center [1026, 499] width 529 height 111
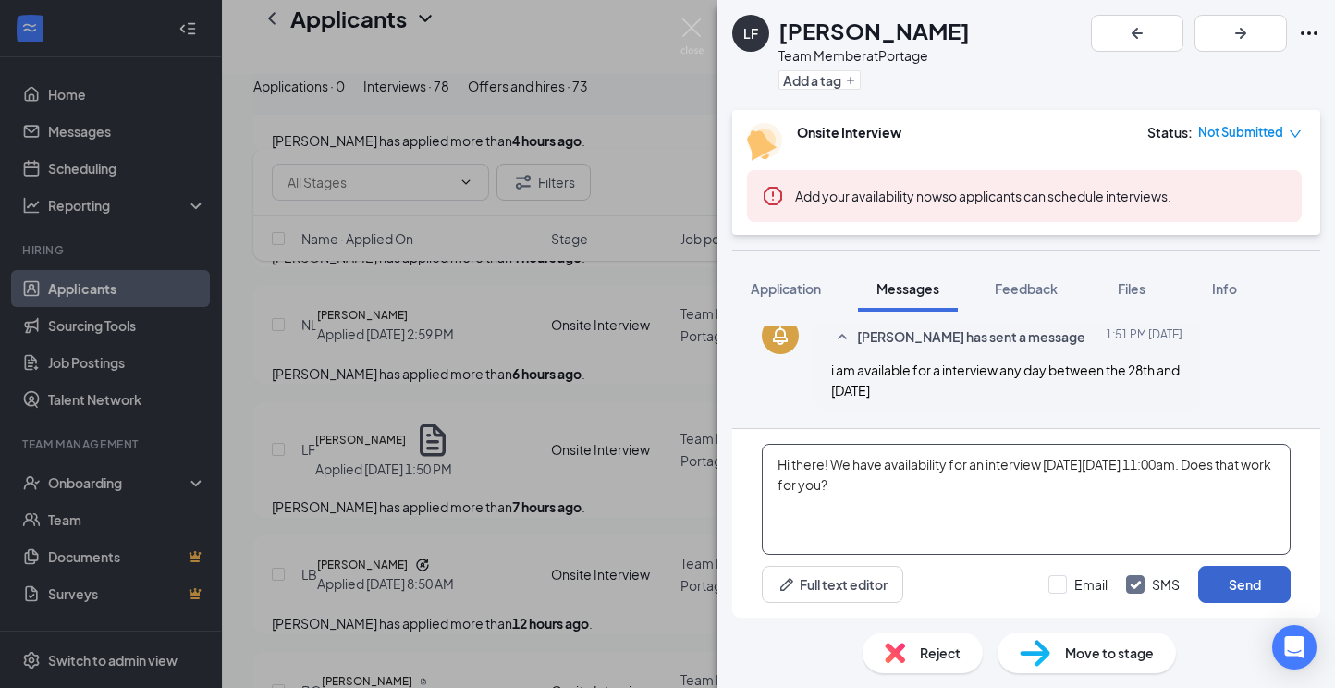
type textarea "Hi there! We have availability for an interview [DATE][DATE] 11:00am. Does that…"
click at [1252, 587] on button "Send" at bounding box center [1244, 584] width 92 height 37
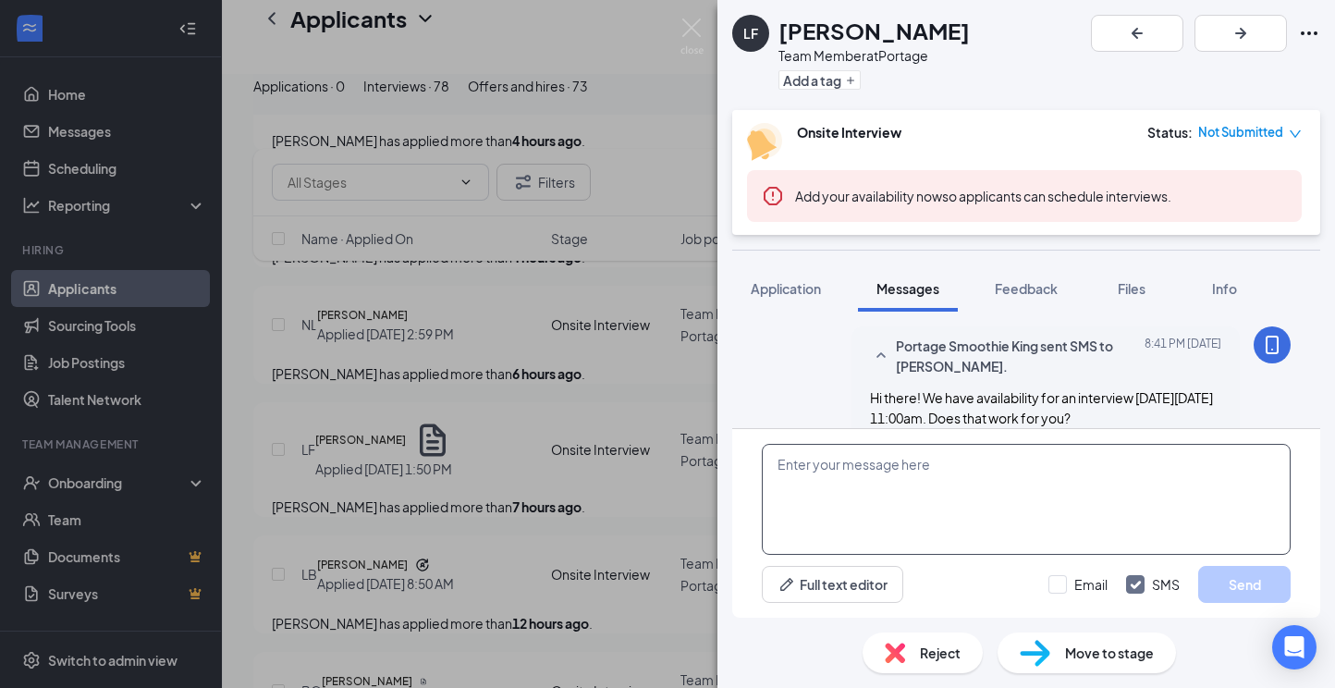
scroll to position [525, 0]
